Goal: Information Seeking & Learning: Learn about a topic

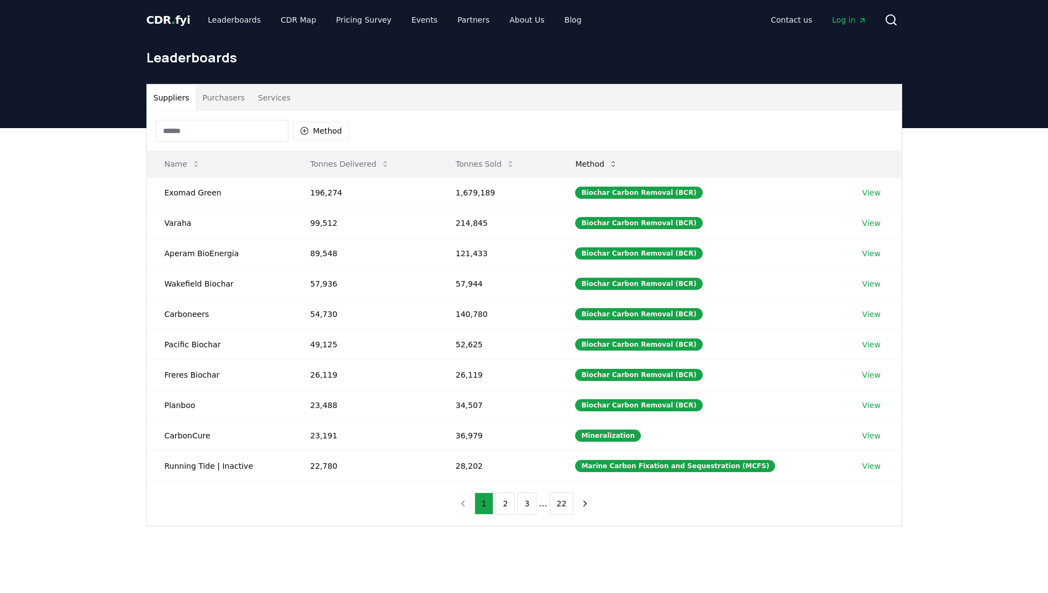
click at [617, 163] on icon at bounding box center [613, 164] width 9 height 9
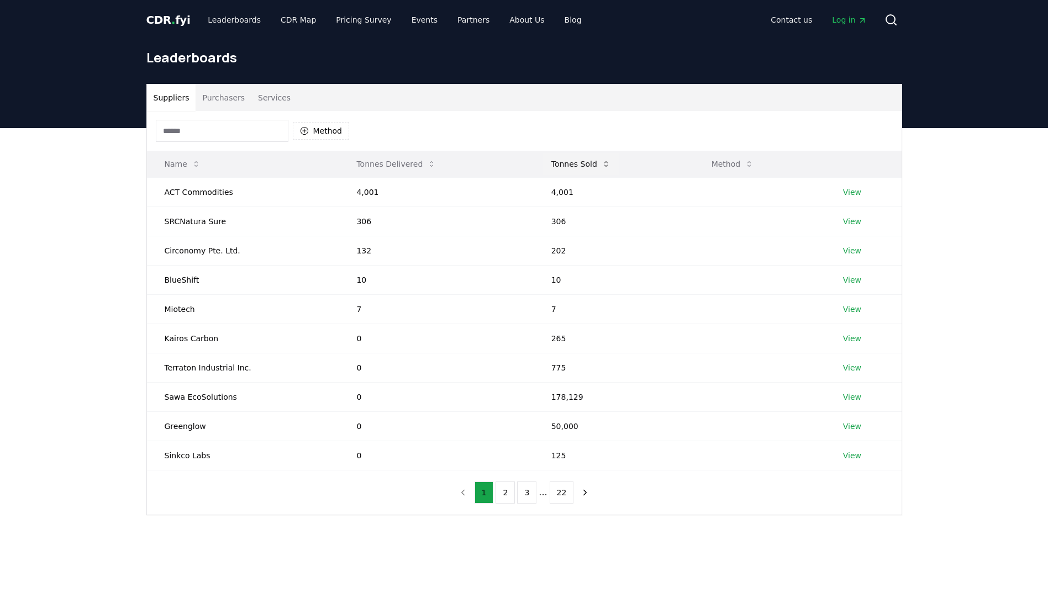
click at [601, 166] on icon at bounding box center [605, 164] width 9 height 9
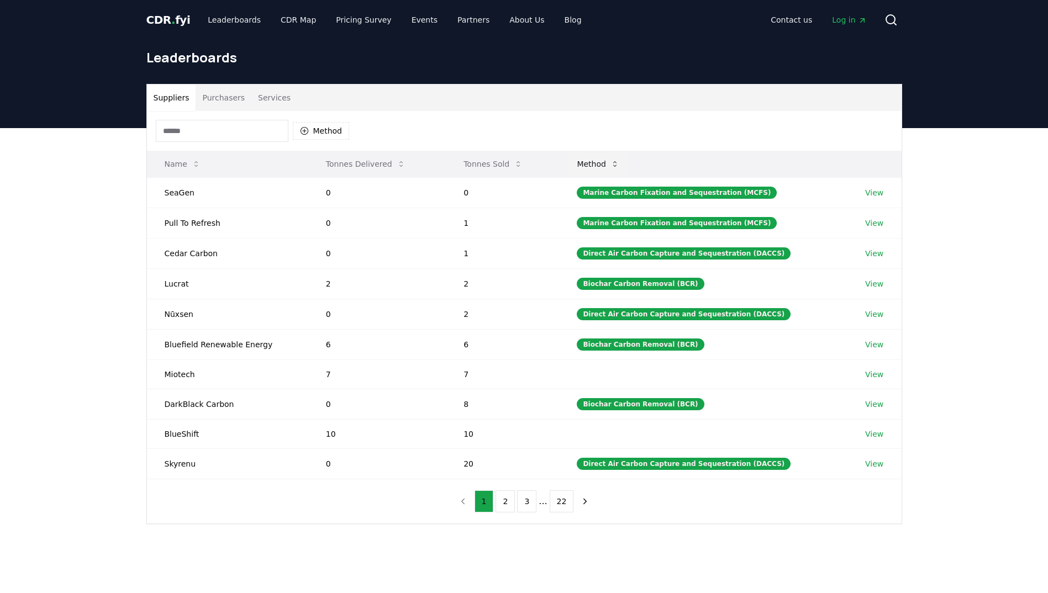
click at [619, 161] on icon at bounding box center [614, 164] width 9 height 9
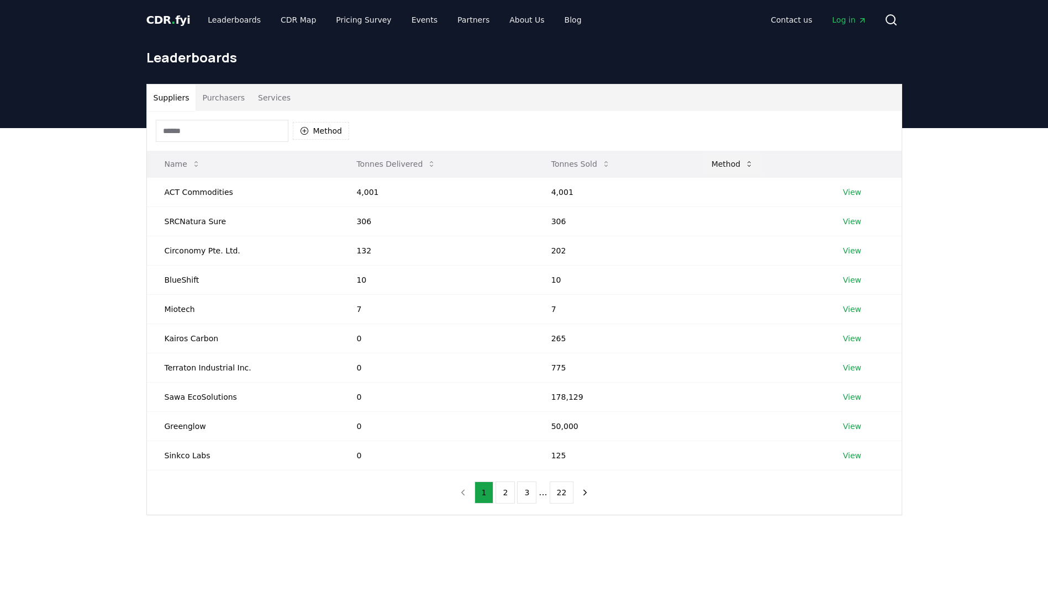
click at [735, 158] on button "Method" at bounding box center [732, 164] width 60 height 22
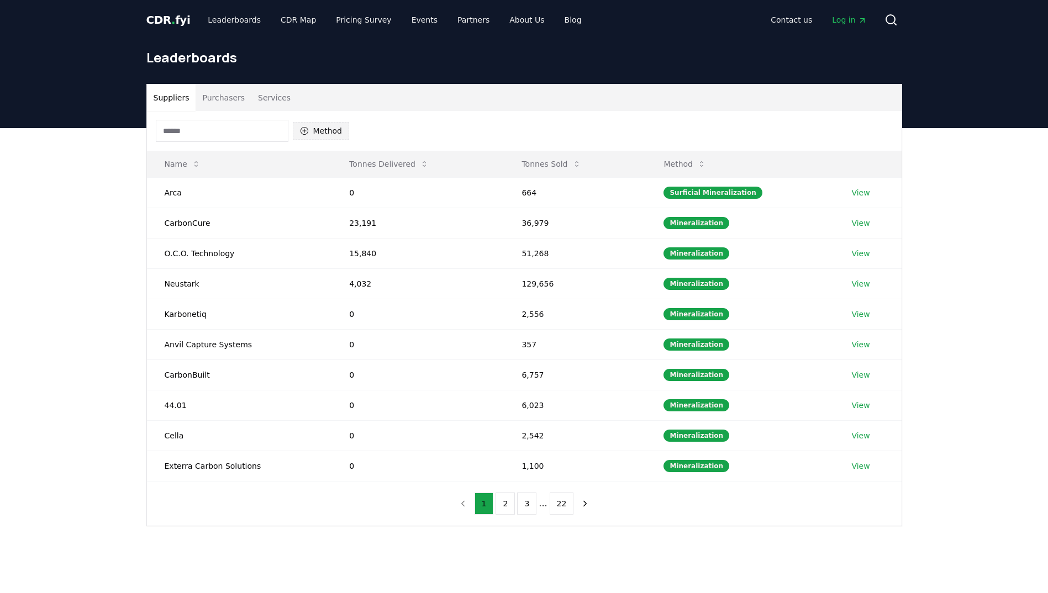
click at [334, 129] on button "Method" at bounding box center [321, 131] width 57 height 18
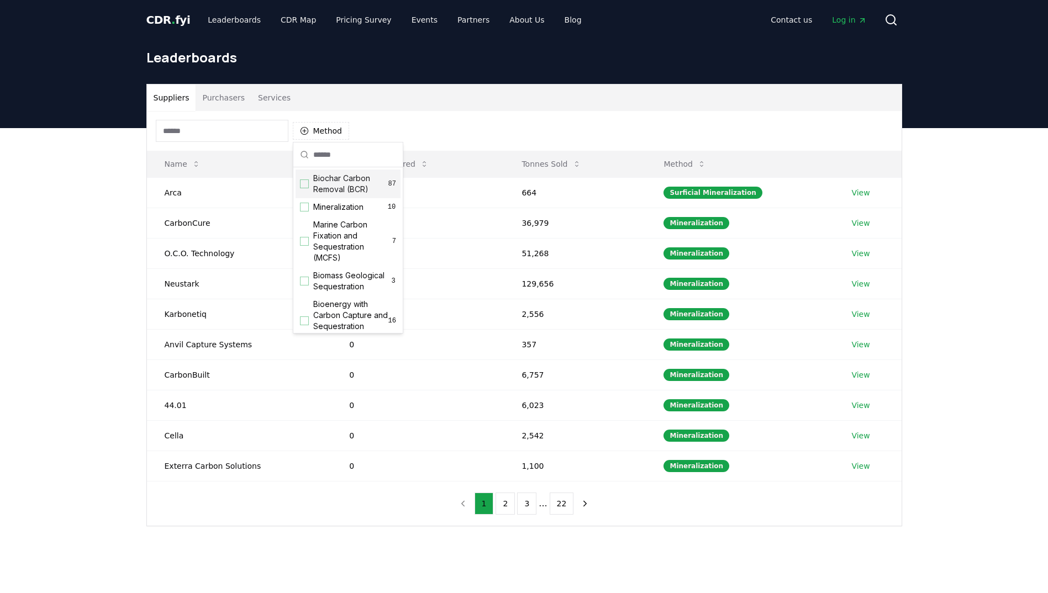
click at [90, 165] on div "Suppliers Purchasers Services Method Name Tonnes Delivered Tonnes Sold Method A…" at bounding box center [524, 349] width 1048 height 442
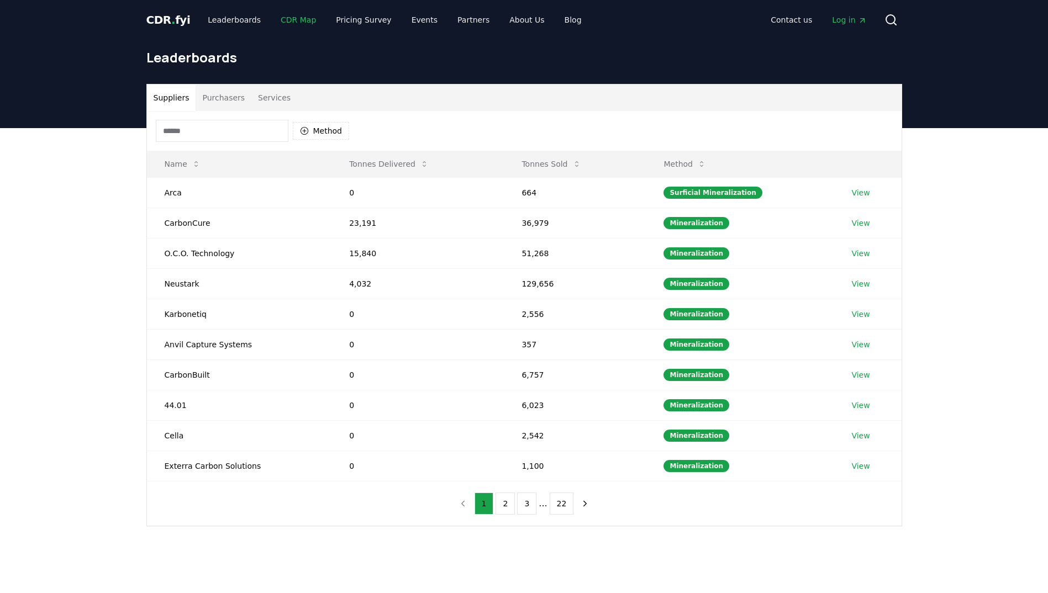
click at [285, 22] on link "CDR Map" at bounding box center [298, 20] width 53 height 20
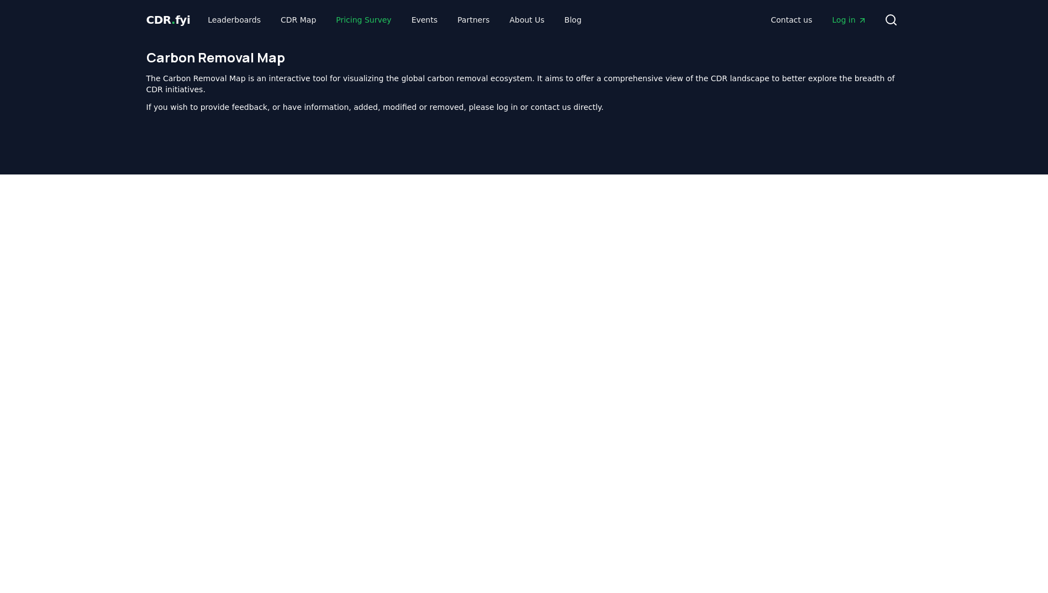
click at [338, 17] on link "Pricing Survey" at bounding box center [363, 20] width 73 height 20
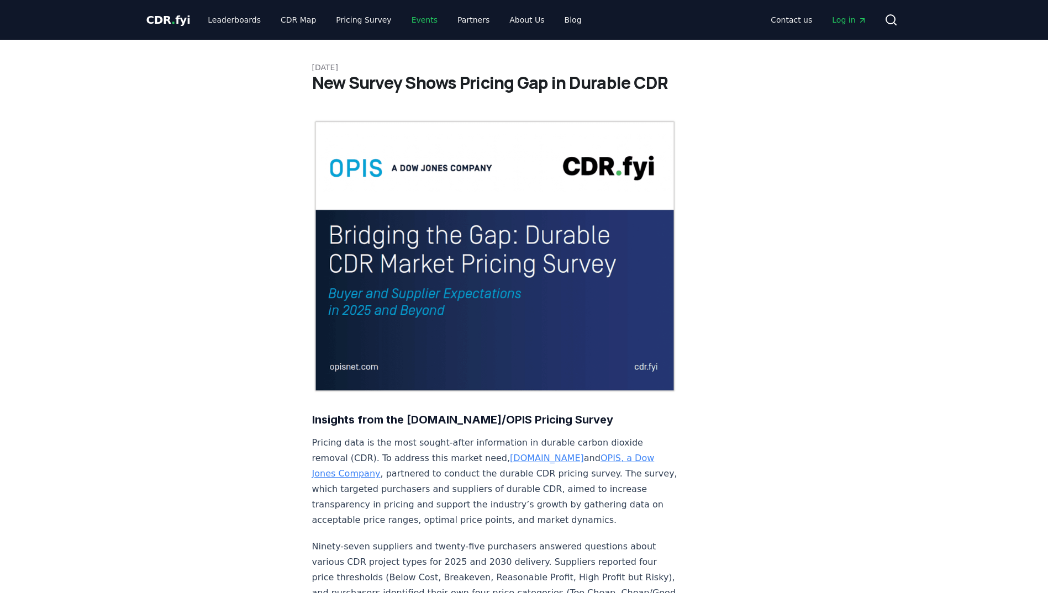
click at [403, 23] on link "Events" at bounding box center [425, 20] width 44 height 20
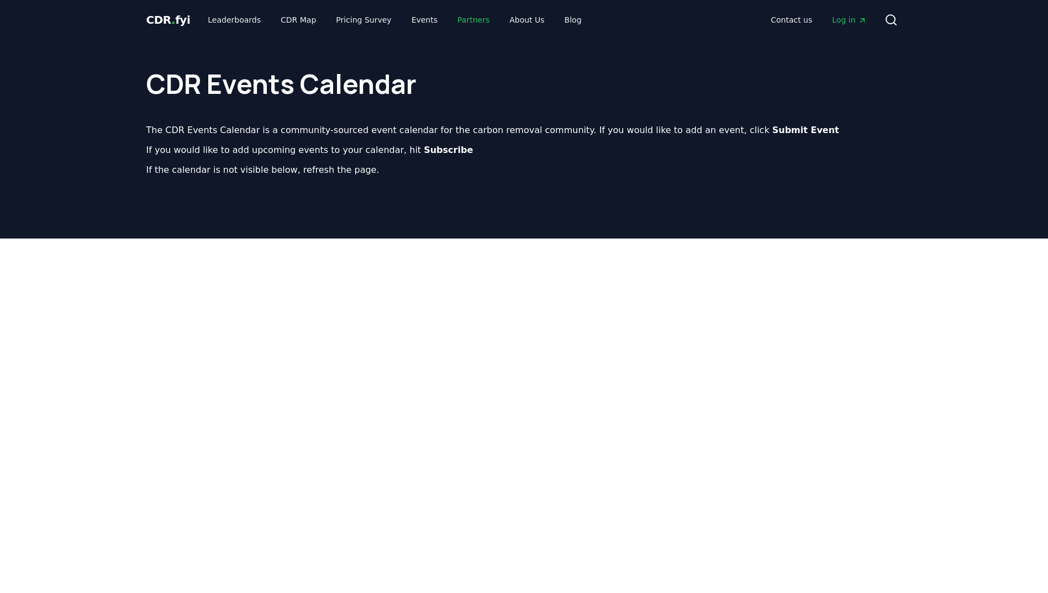
click at [448, 22] on link "Partners" at bounding box center [473, 20] width 50 height 20
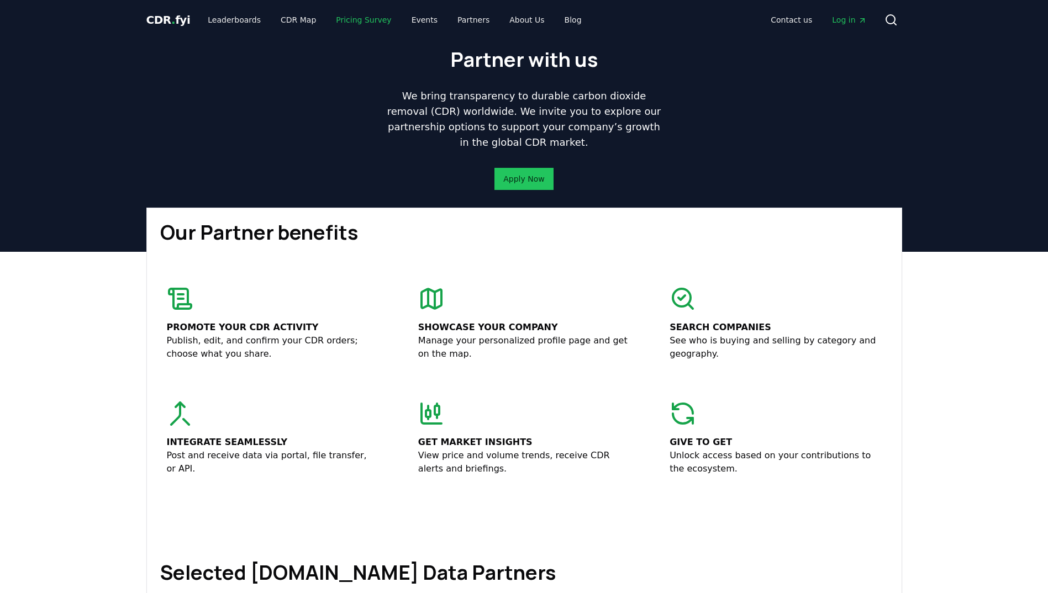
click at [377, 20] on link "Pricing Survey" at bounding box center [363, 20] width 73 height 20
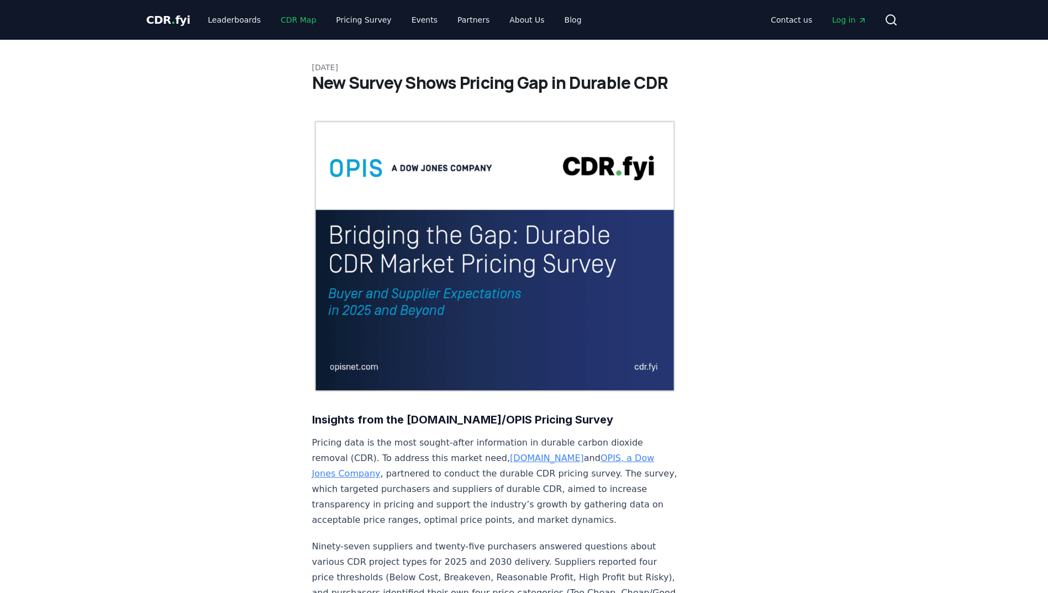
click at [300, 20] on link "CDR Map" at bounding box center [298, 20] width 53 height 20
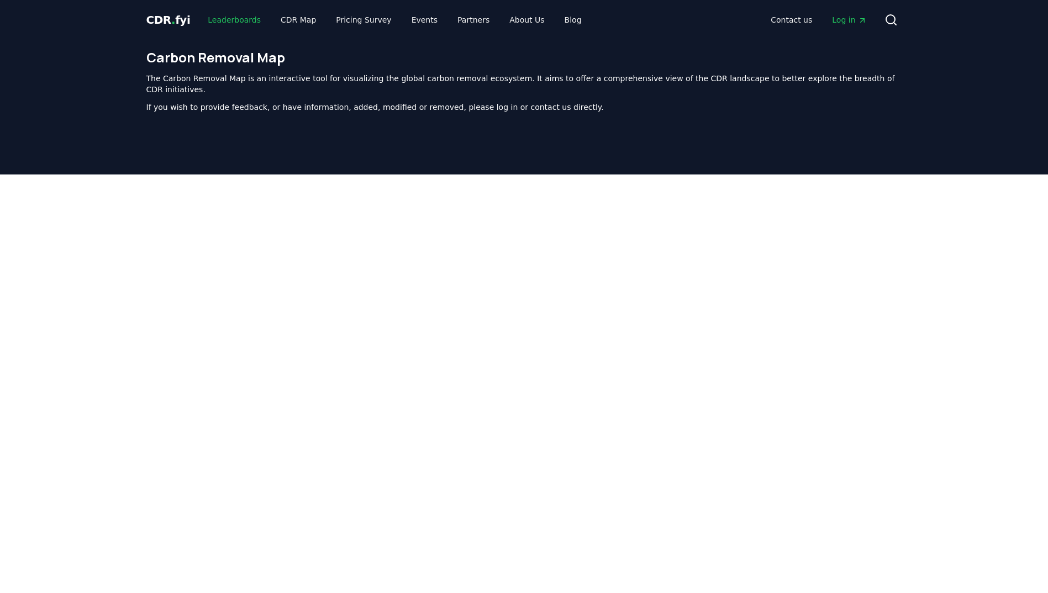
click at [226, 16] on link "Leaderboards" at bounding box center [234, 20] width 71 height 20
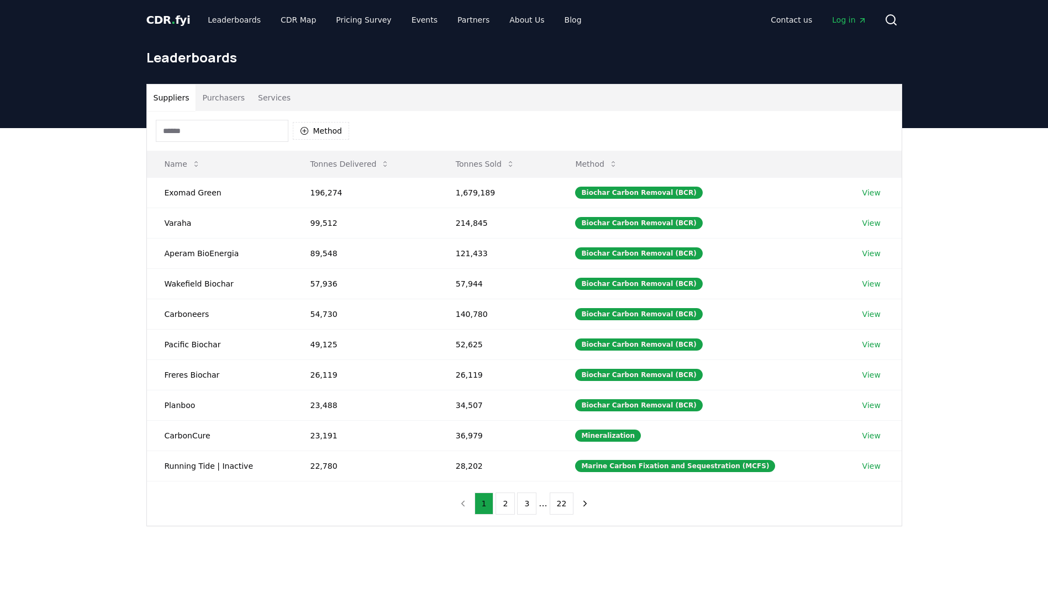
click at [226, 104] on button "Purchasers" at bounding box center [223, 97] width 56 height 27
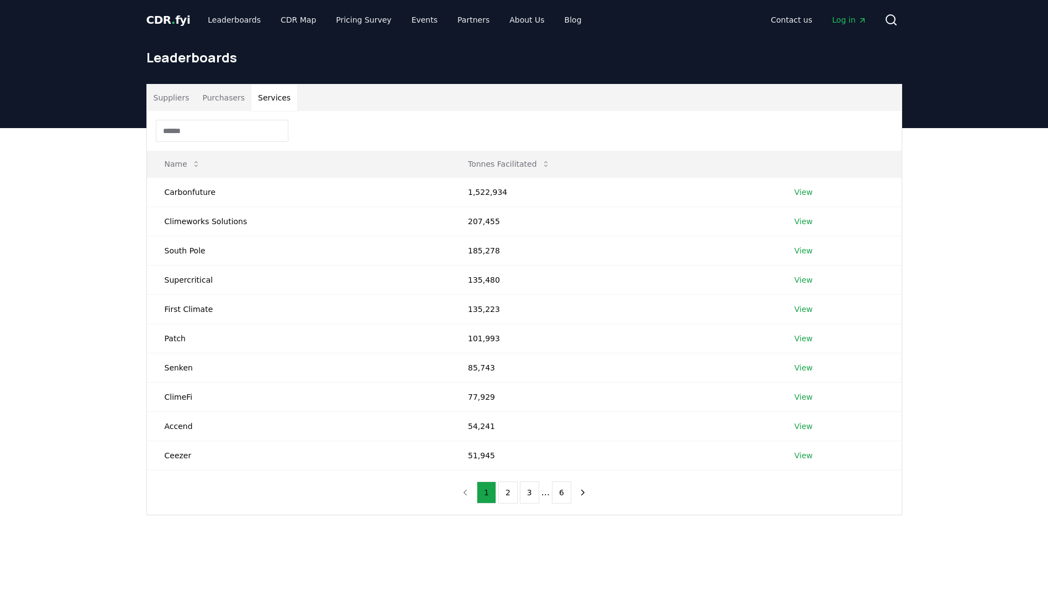
click at [263, 99] on button "Services" at bounding box center [274, 97] width 46 height 27
click at [229, 99] on button "Purchasers" at bounding box center [223, 97] width 56 height 27
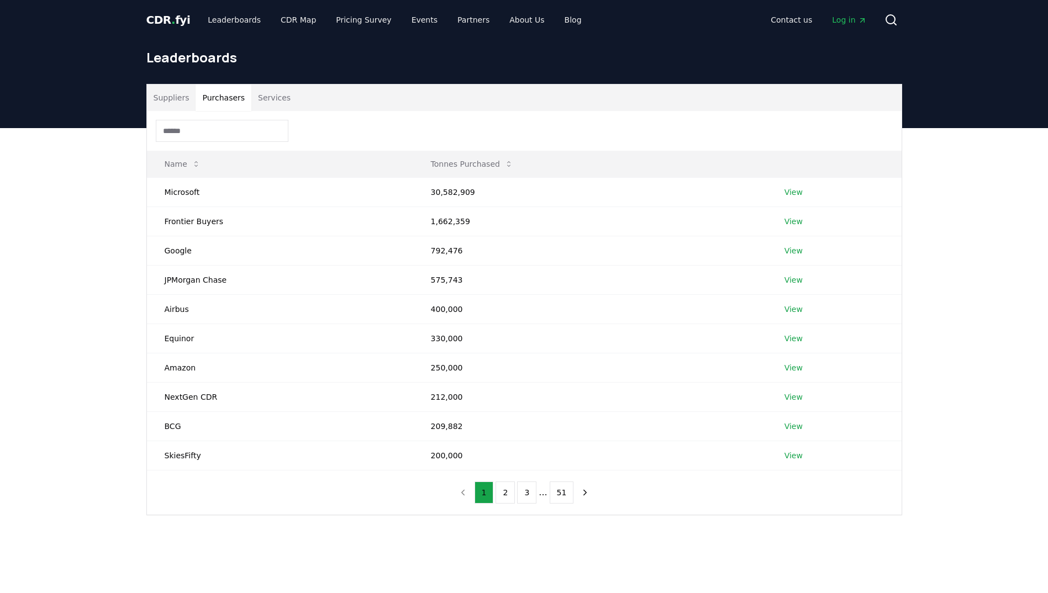
click at [173, 99] on button "Suppliers" at bounding box center [171, 97] width 49 height 27
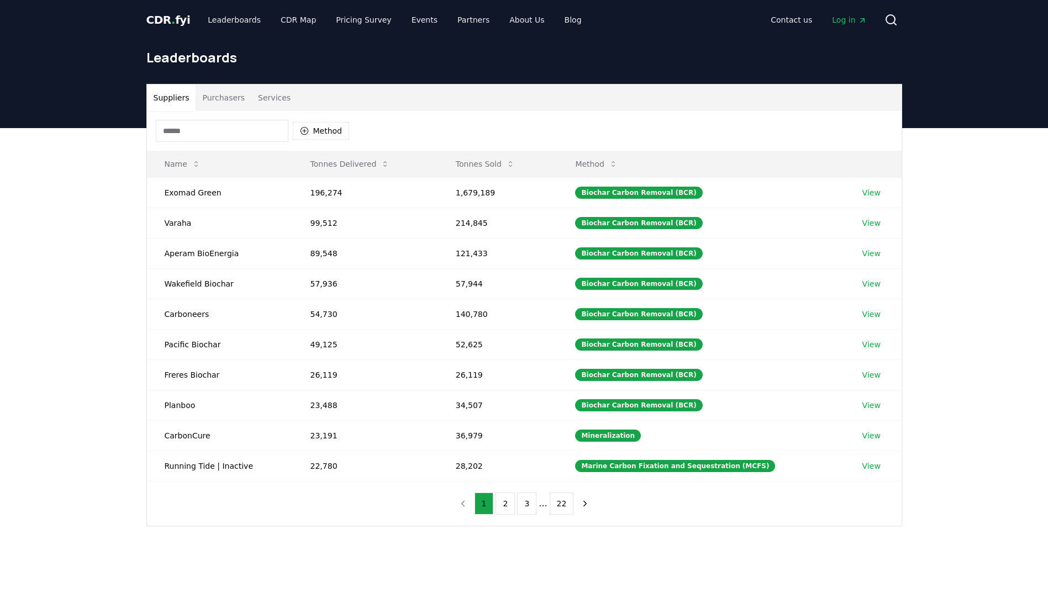
click at [853, 21] on span "Log in" at bounding box center [849, 19] width 34 height 11
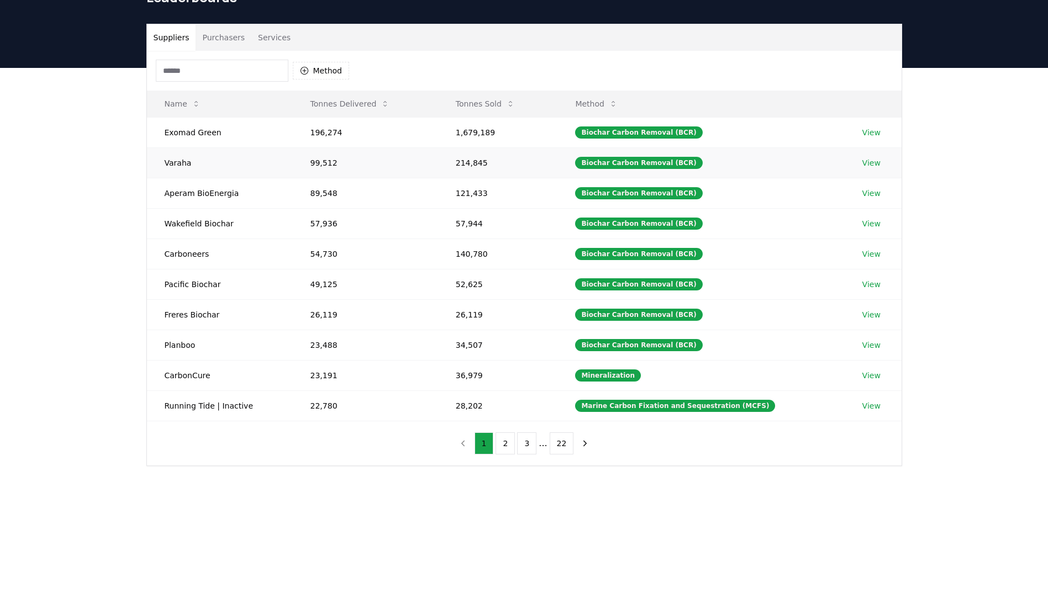
scroll to position [61, 0]
click at [506, 440] on button "2" at bounding box center [504, 443] width 19 height 22
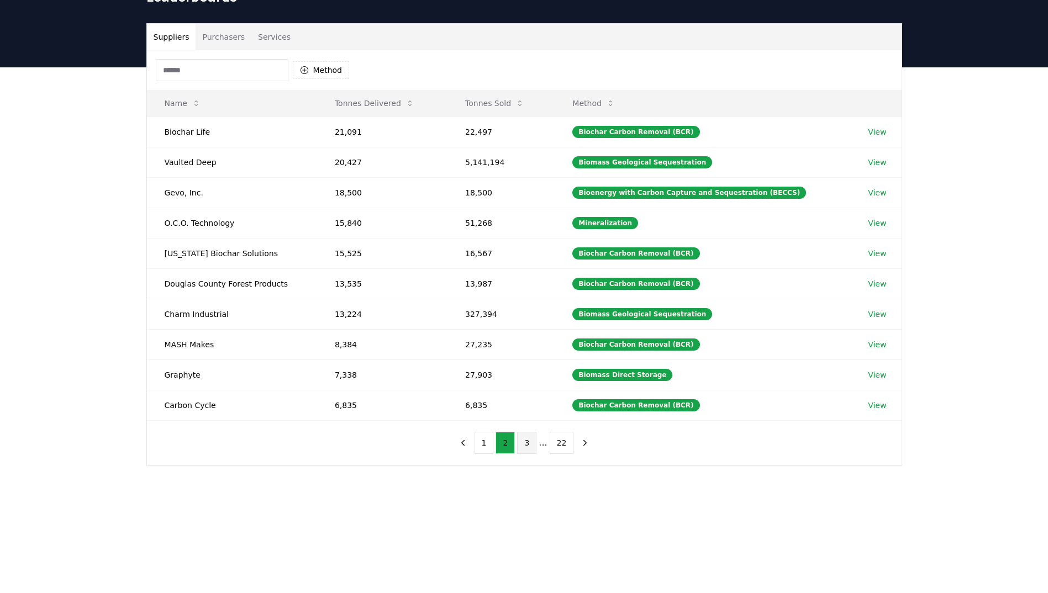
click at [521, 446] on button "3" at bounding box center [526, 443] width 19 height 22
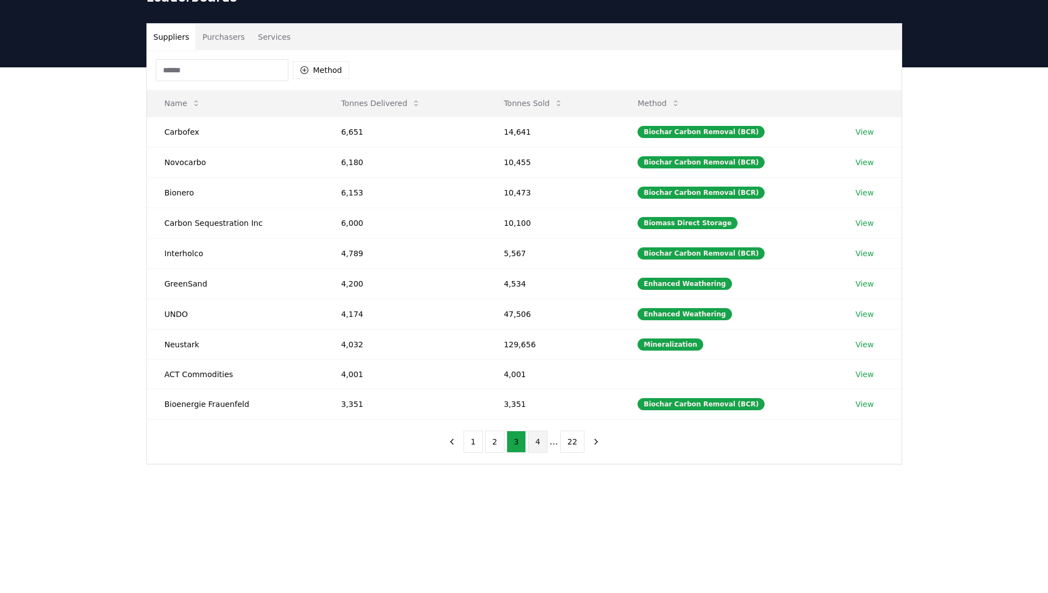
click at [533, 446] on button "4" at bounding box center [537, 442] width 19 height 22
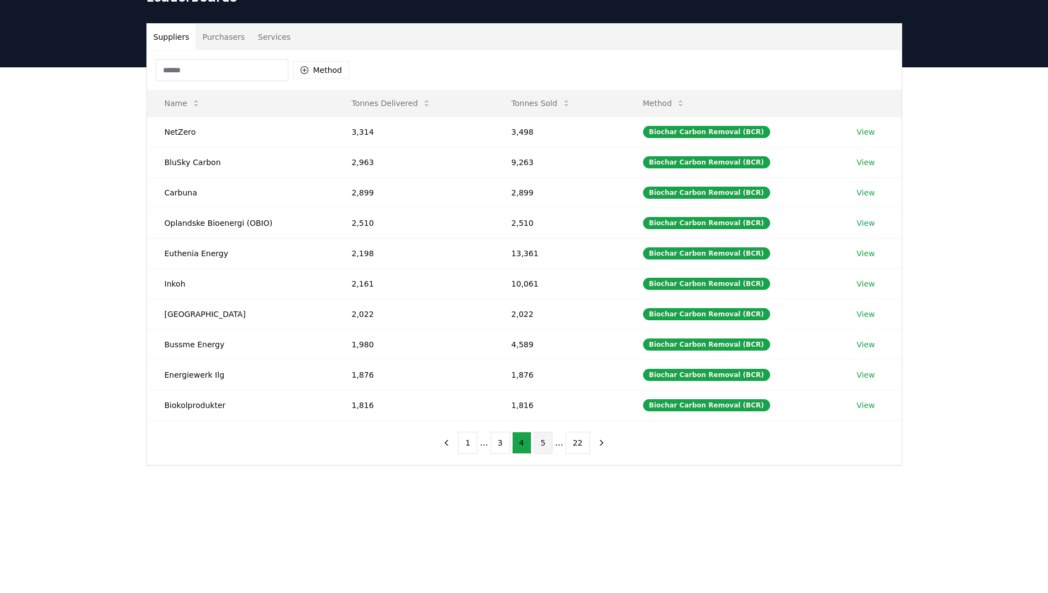
click at [541, 445] on button "5" at bounding box center [542, 443] width 19 height 22
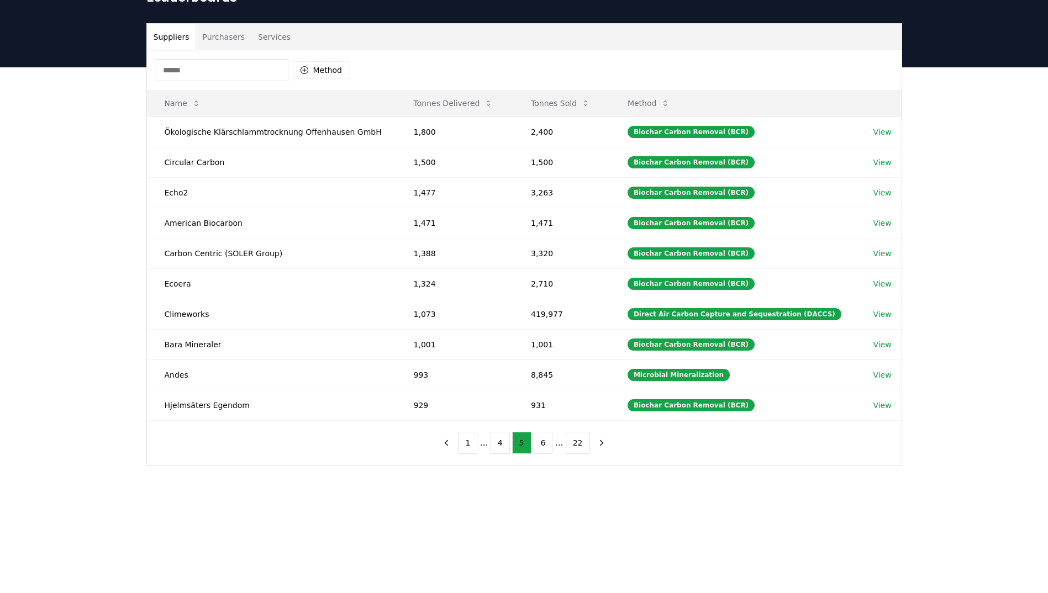
click at [541, 445] on button "6" at bounding box center [542, 443] width 19 height 22
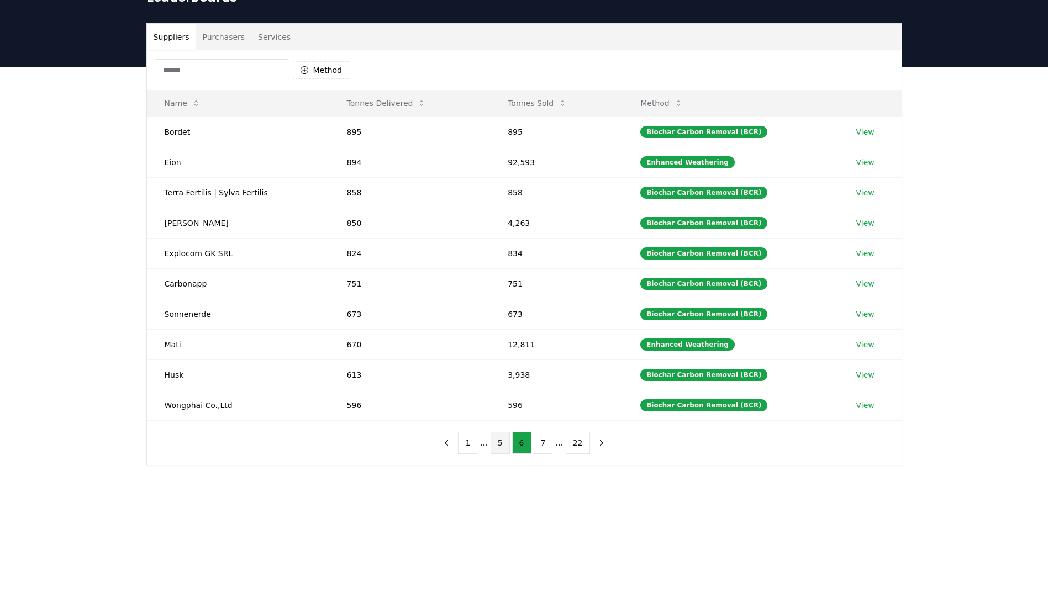
click at [541, 445] on button "7" at bounding box center [542, 443] width 19 height 22
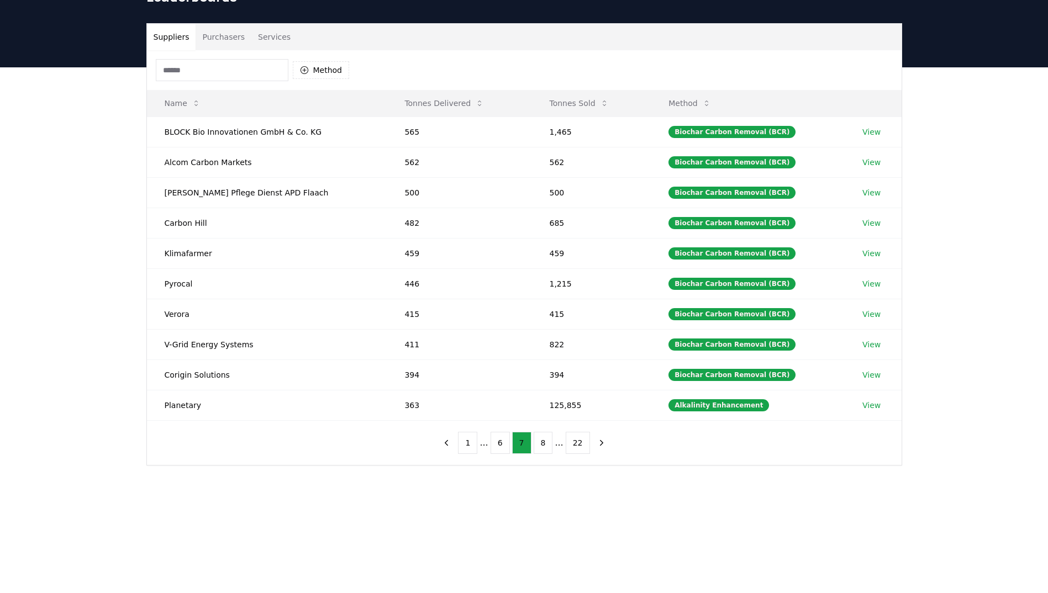
click at [541, 445] on button "8" at bounding box center [542, 443] width 19 height 22
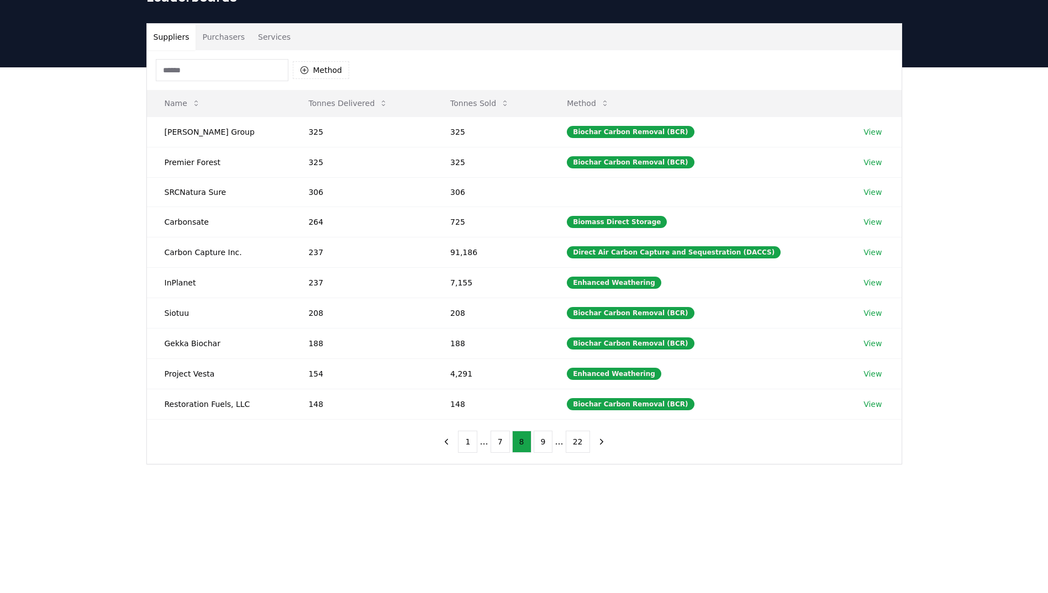
click at [541, 445] on button "9" at bounding box center [542, 442] width 19 height 22
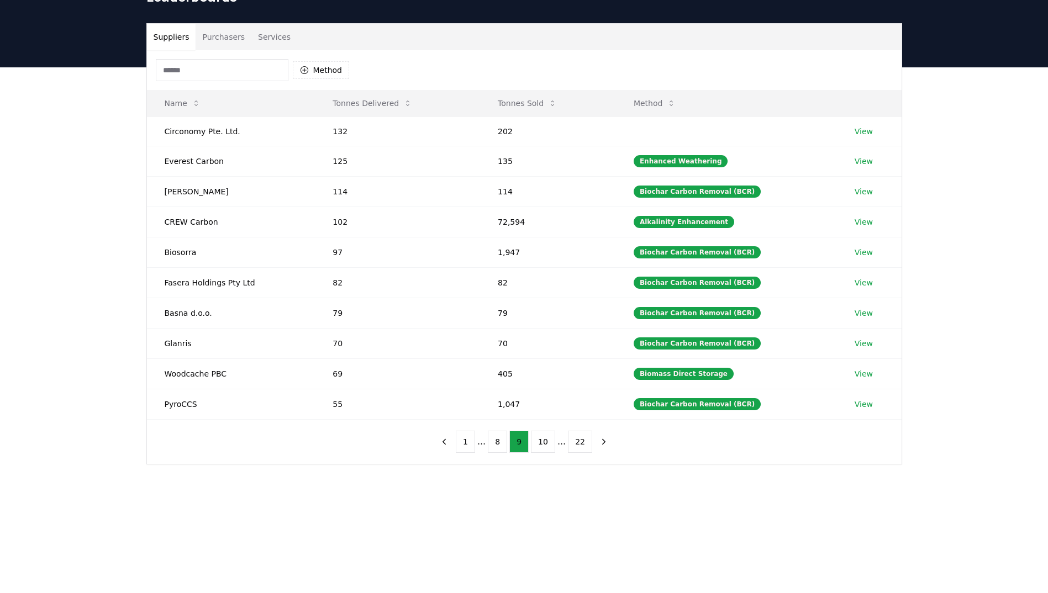
click at [675, 564] on main "Suppliers Purchasers Services Method Name Tonnes Delivered Tonnes Sold Method C…" at bounding box center [524, 363] width 1048 height 593
